Goal: Entertainment & Leisure: Consume media (video, audio)

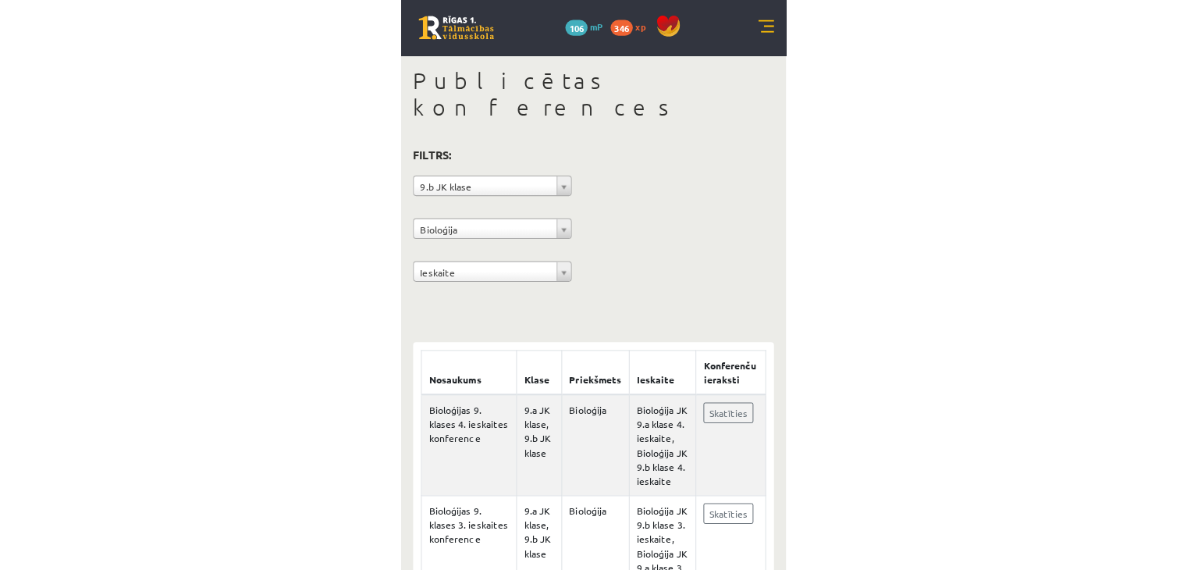
scroll to position [25, 0]
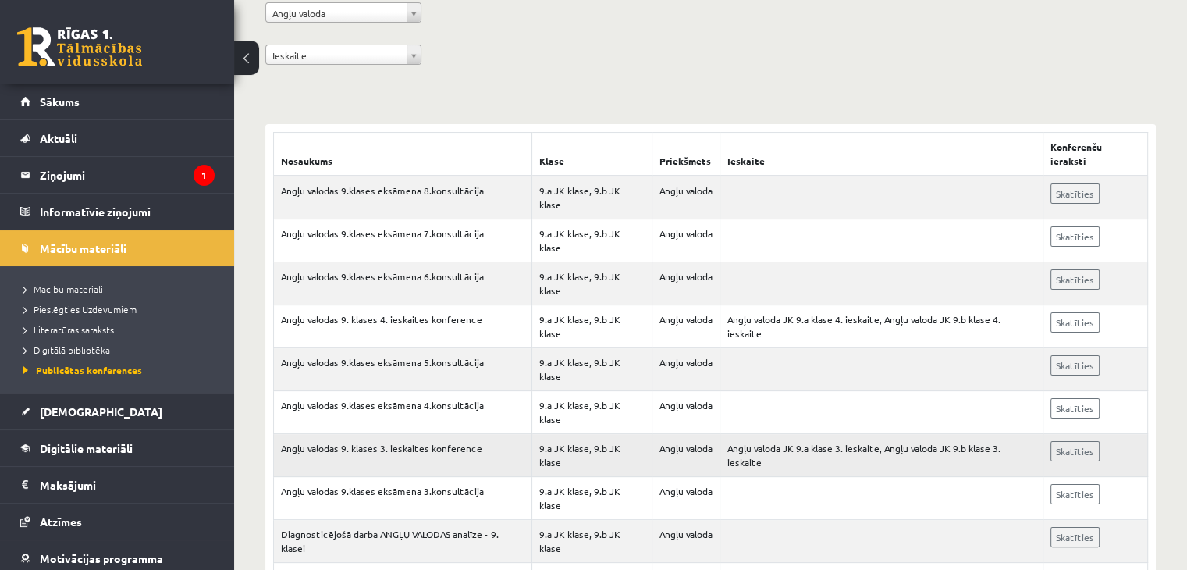
scroll to position [302, 0]
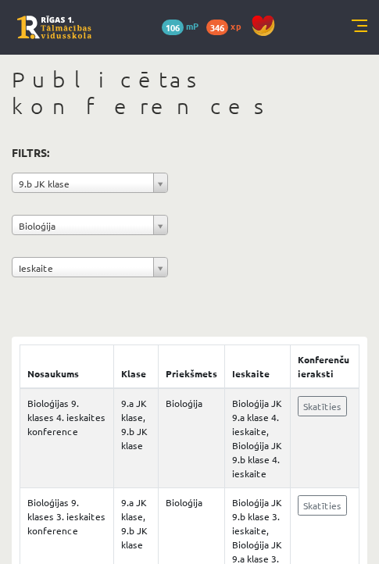
scroll to position [25, 0]
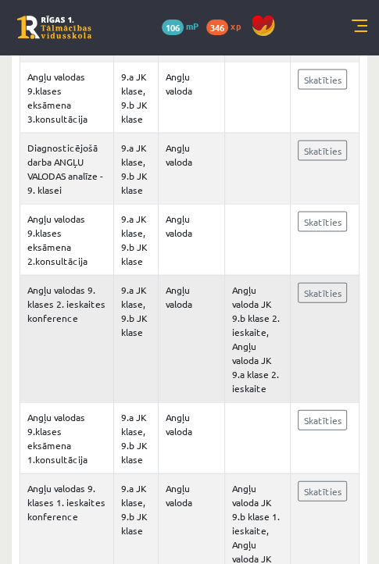
scroll to position [974, 0]
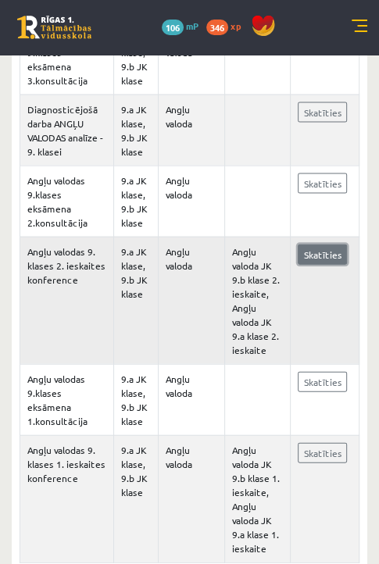
click at [312, 244] on link "Skatīties" at bounding box center [321, 254] width 49 height 20
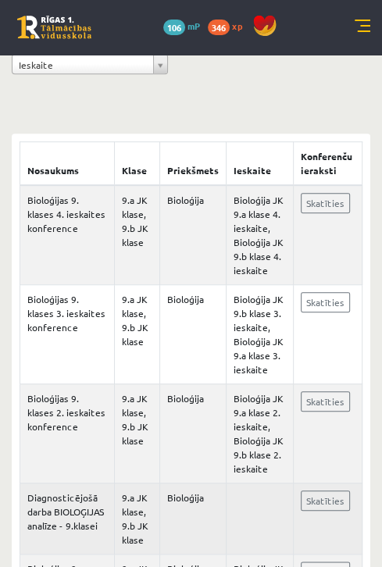
scroll to position [291, 0]
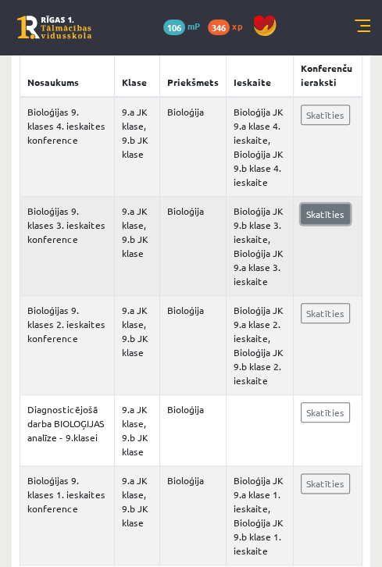
click at [322, 204] on link "Skatīties" at bounding box center [325, 214] width 49 height 20
